Goal: Find specific page/section: Find specific page/section

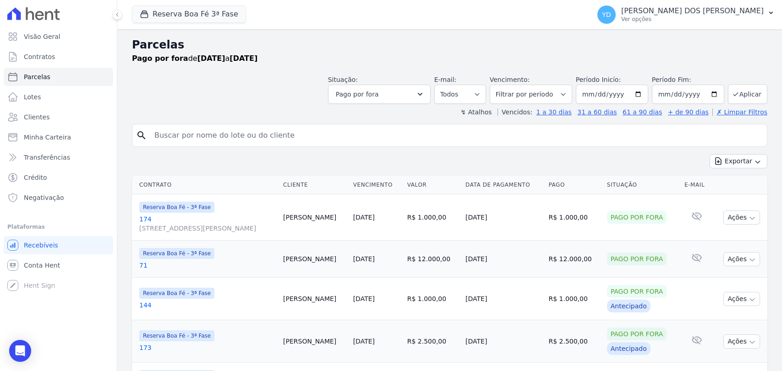
select select
click at [93, 57] on link "Contratos" at bounding box center [58, 57] width 109 height 18
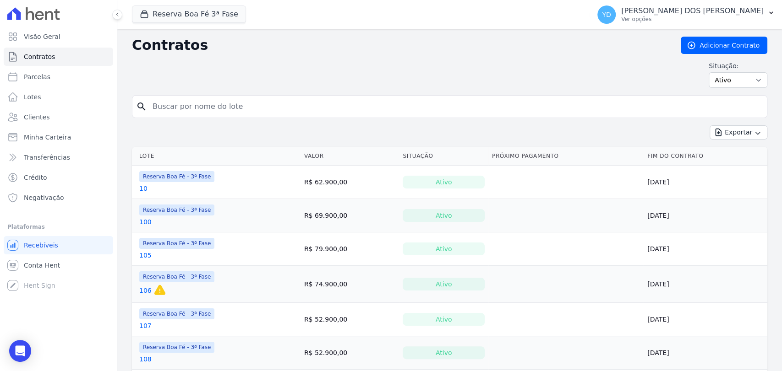
click at [185, 104] on input "search" at bounding box center [455, 107] width 616 height 18
type input "158"
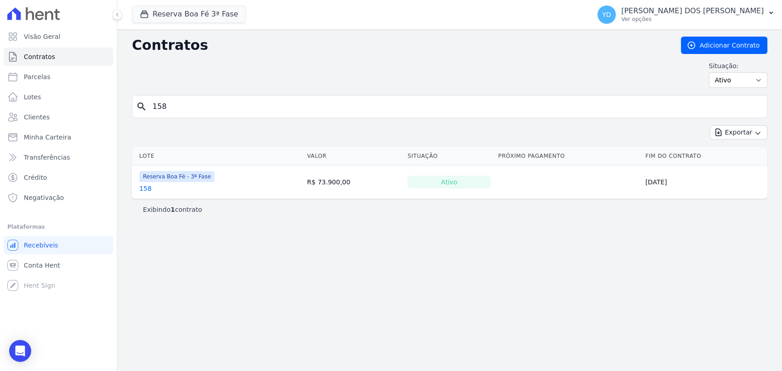
click at [239, 100] on input "158" at bounding box center [455, 107] width 616 height 18
click at [240, 102] on input "158" at bounding box center [455, 107] width 616 height 18
type input "145"
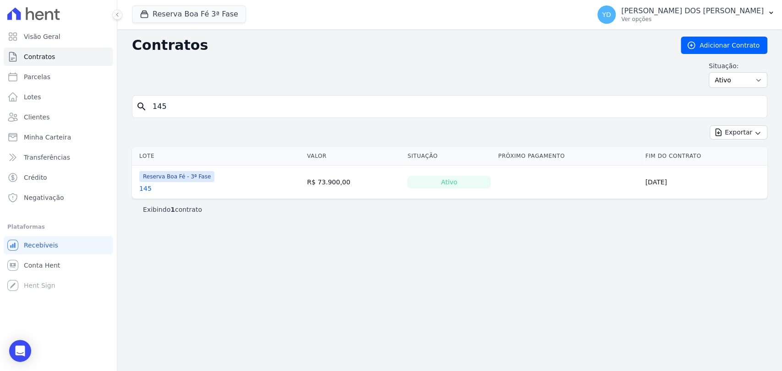
click at [229, 109] on input "145" at bounding box center [455, 107] width 616 height 18
type input "86"
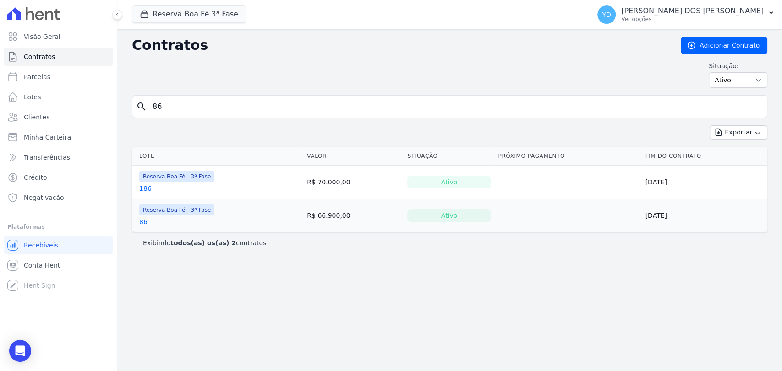
click at [179, 109] on input "86" at bounding box center [455, 107] width 616 height 18
type input "119"
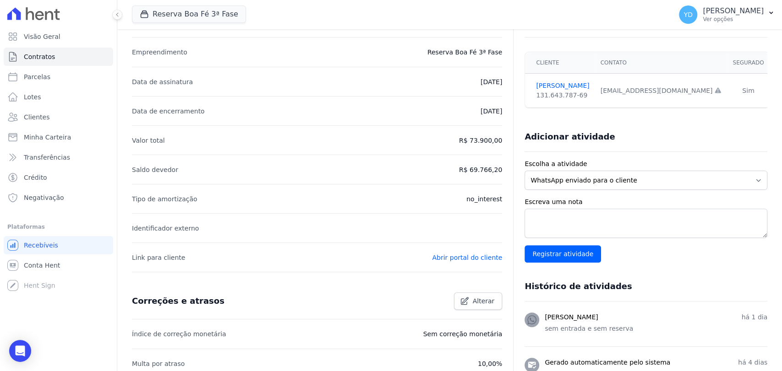
scroll to position [254, 0]
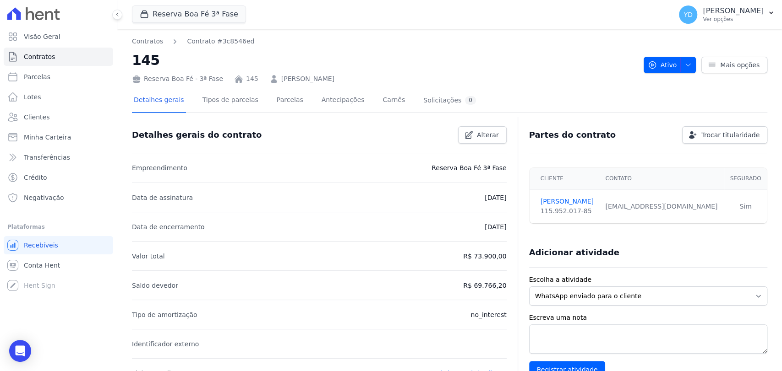
scroll to position [303, 0]
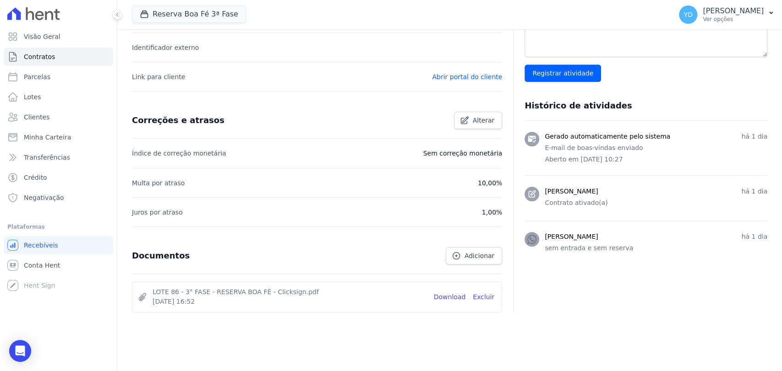
scroll to position [303, 0]
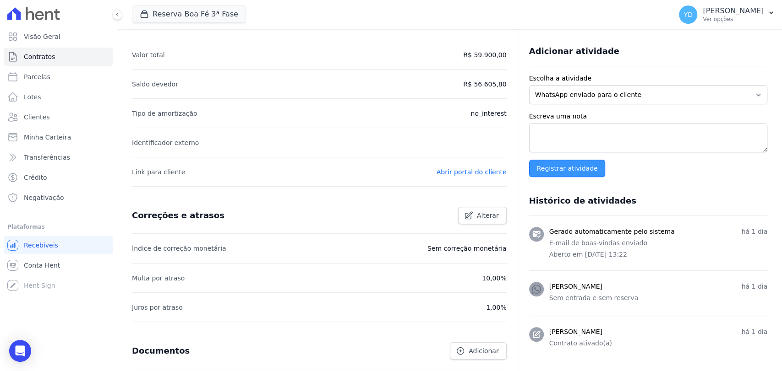
scroll to position [303, 0]
